Goal: Navigation & Orientation: Find specific page/section

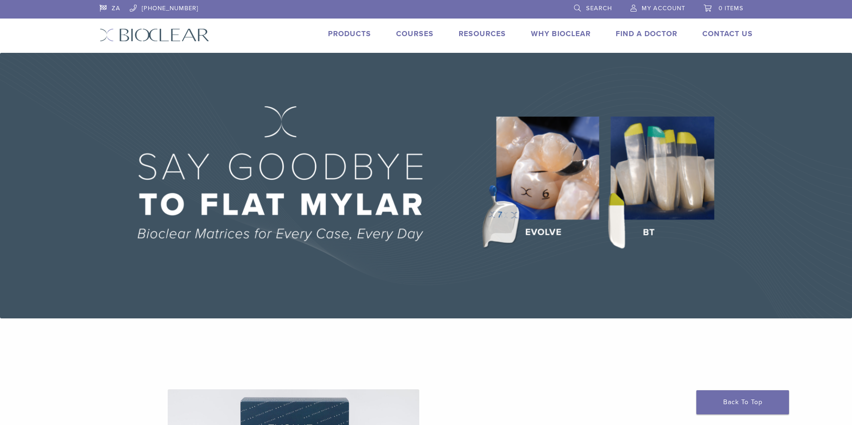
click at [627, 31] on link "Find A Doctor" at bounding box center [647, 33] width 62 height 9
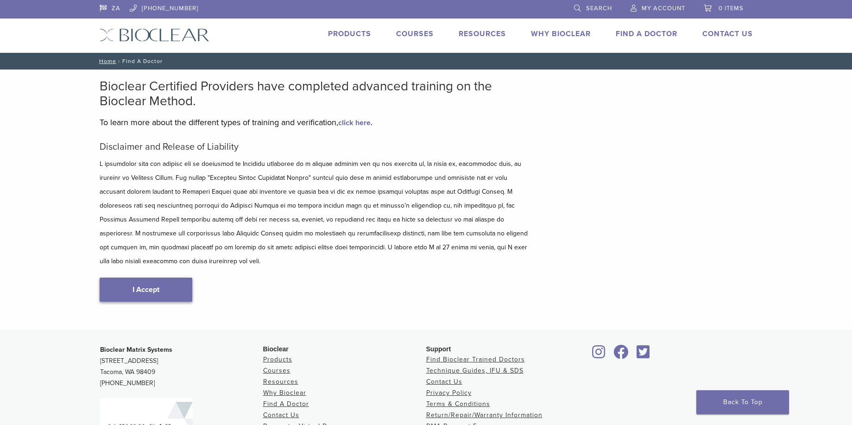
click at [167, 284] on link "I Accept" at bounding box center [146, 290] width 93 height 24
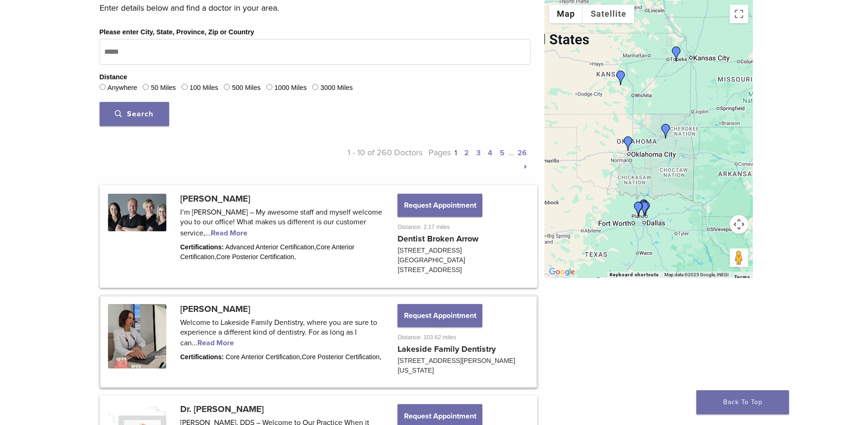
scroll to position [371, 0]
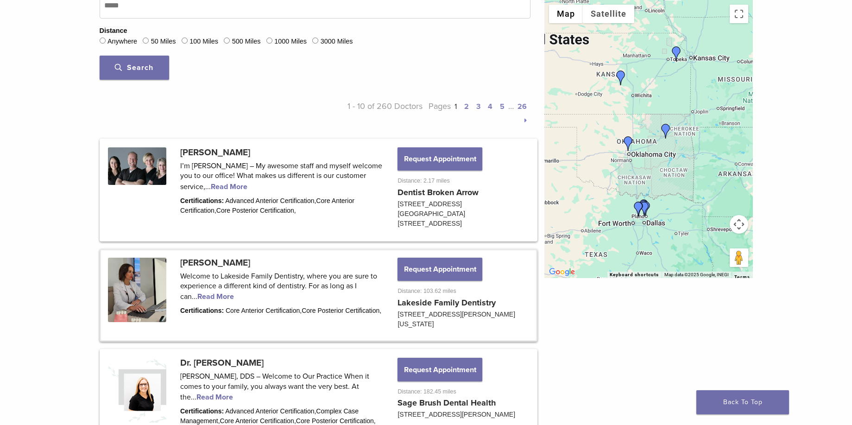
click at [210, 298] on link at bounding box center [318, 295] width 435 height 90
click at [461, 299] on link at bounding box center [318, 295] width 435 height 90
click at [443, 193] on link at bounding box center [318, 190] width 435 height 100
click at [229, 178] on link at bounding box center [318, 190] width 435 height 100
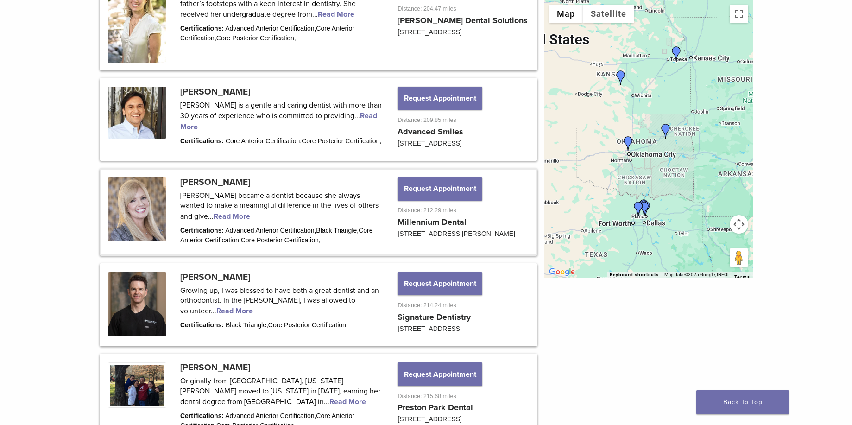
scroll to position [834, 0]
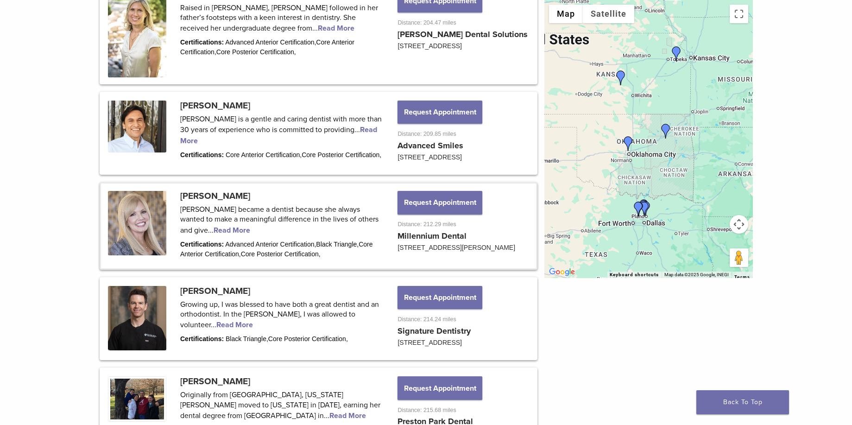
click at [234, 235] on link at bounding box center [318, 226] width 435 height 84
click at [239, 293] on link at bounding box center [318, 319] width 435 height 81
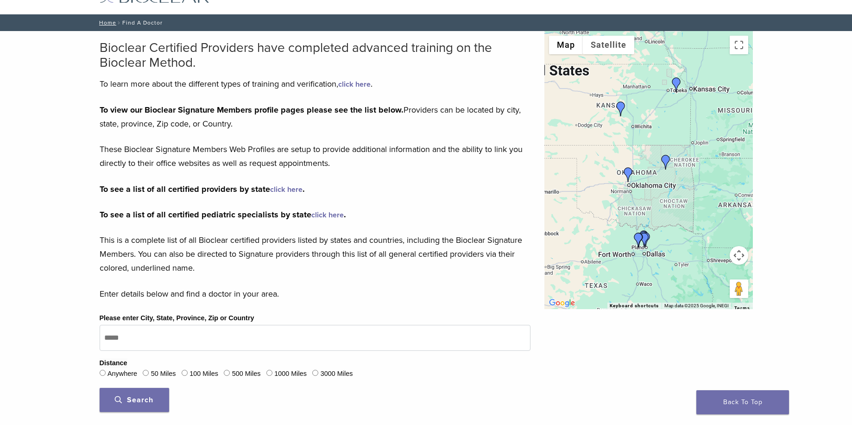
scroll to position [0, 0]
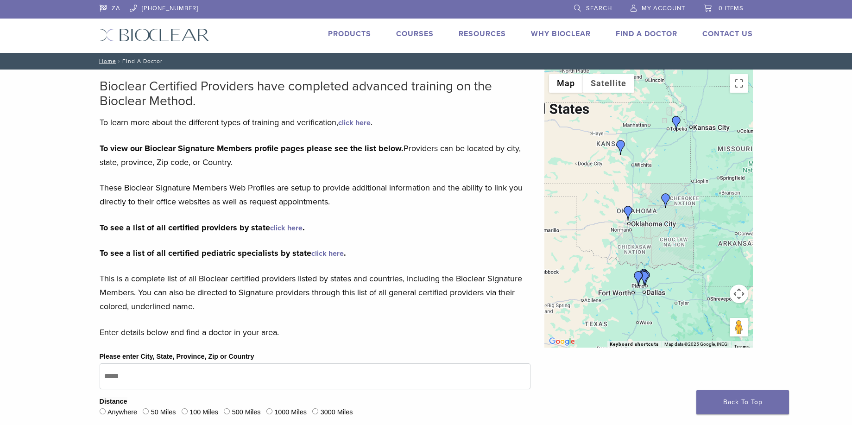
click at [659, 227] on div at bounding box center [649, 209] width 209 height 278
click at [619, 145] on img "Dr. Susan Evans" at bounding box center [621, 147] width 15 height 15
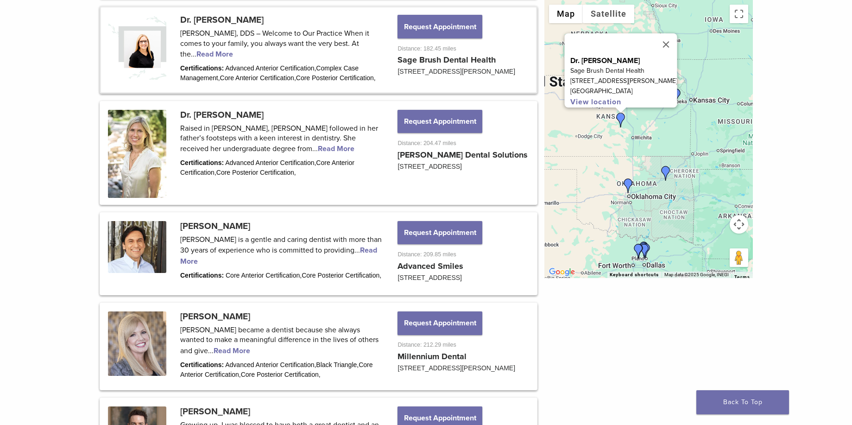
scroll to position [720, 0]
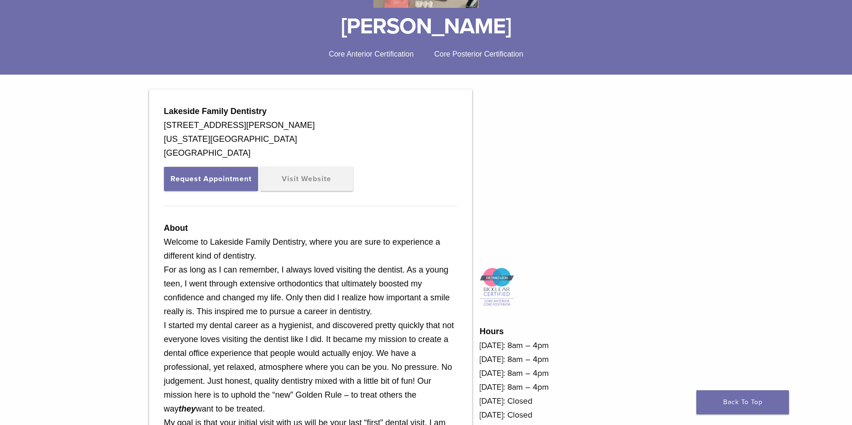
scroll to position [232, 0]
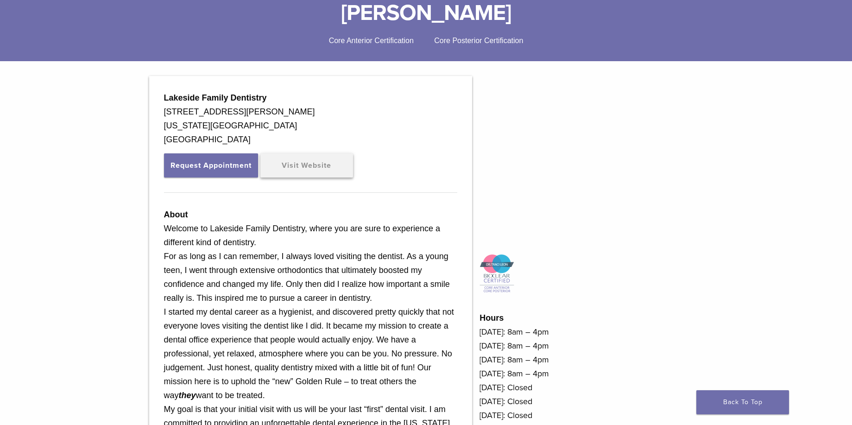
click at [307, 162] on link "Visit Website" at bounding box center [307, 165] width 93 height 24
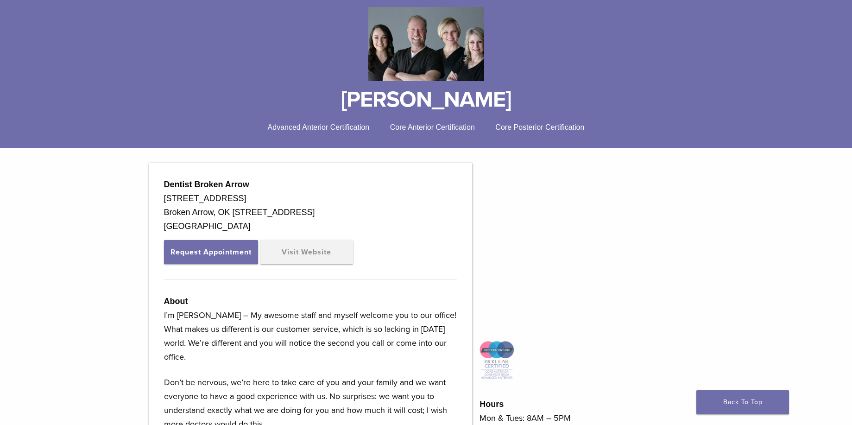
scroll to position [139, 0]
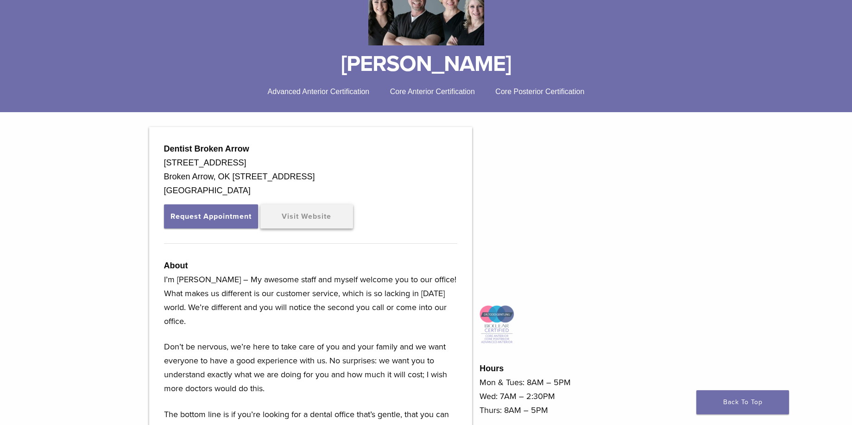
click at [299, 221] on link "Visit Website" at bounding box center [307, 216] width 93 height 24
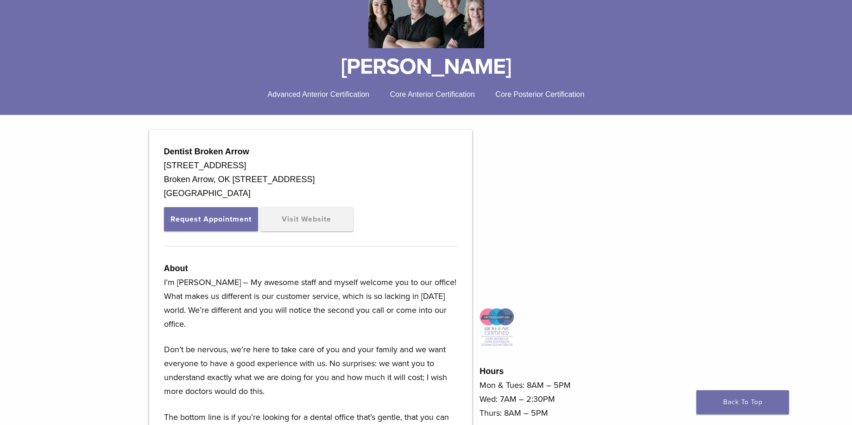
scroll to position [0, 0]
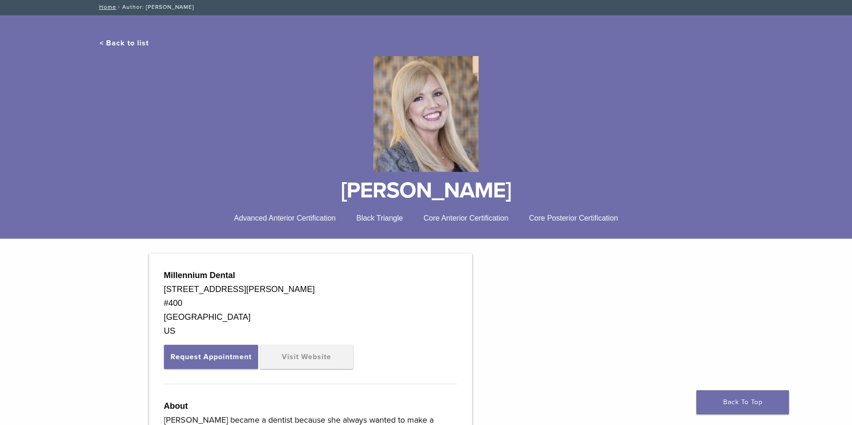
scroll to position [185, 0]
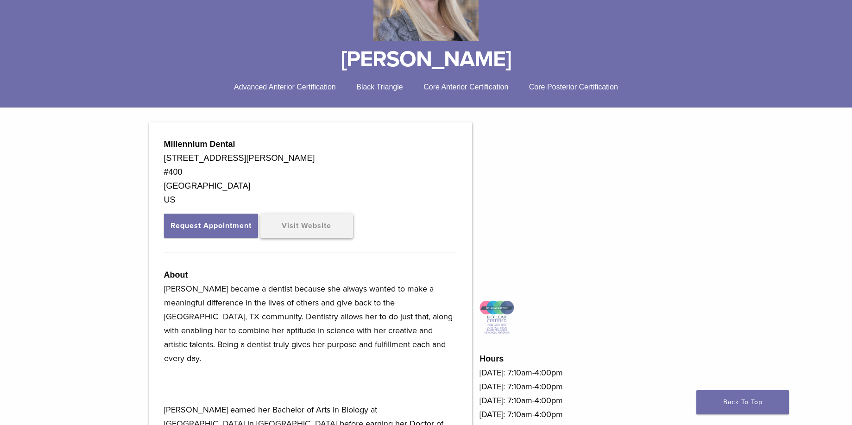
click at [303, 225] on link "Visit Website" at bounding box center [307, 226] width 93 height 24
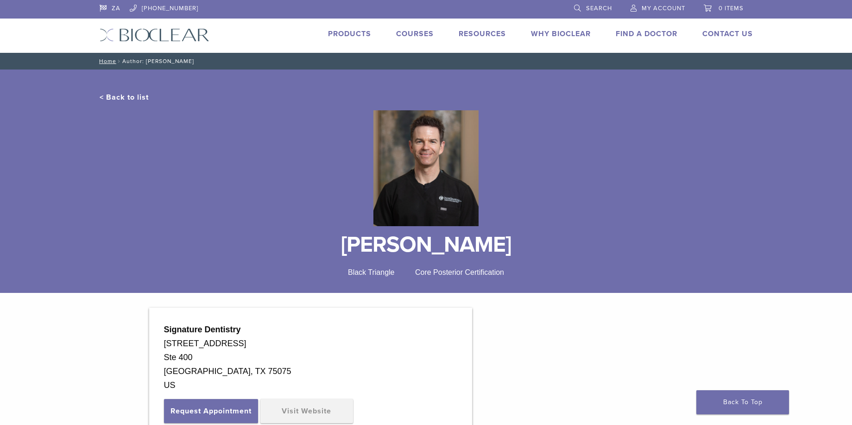
scroll to position [185, 0]
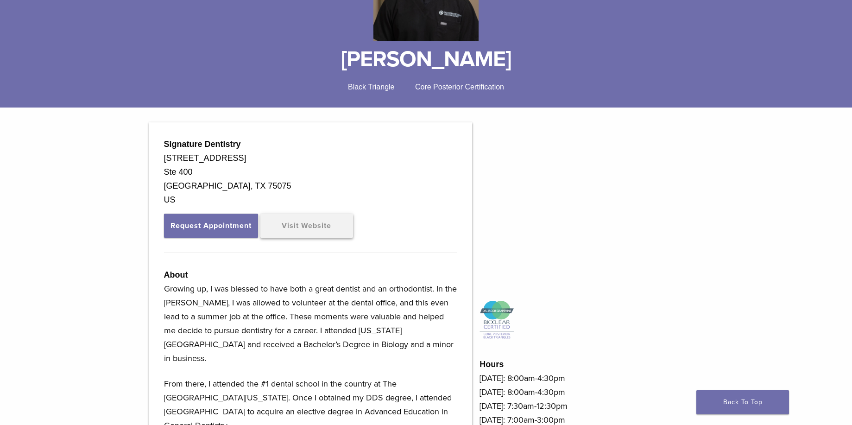
click at [342, 230] on link "Visit Website" at bounding box center [307, 226] width 93 height 24
